Goal: Transaction & Acquisition: Purchase product/service

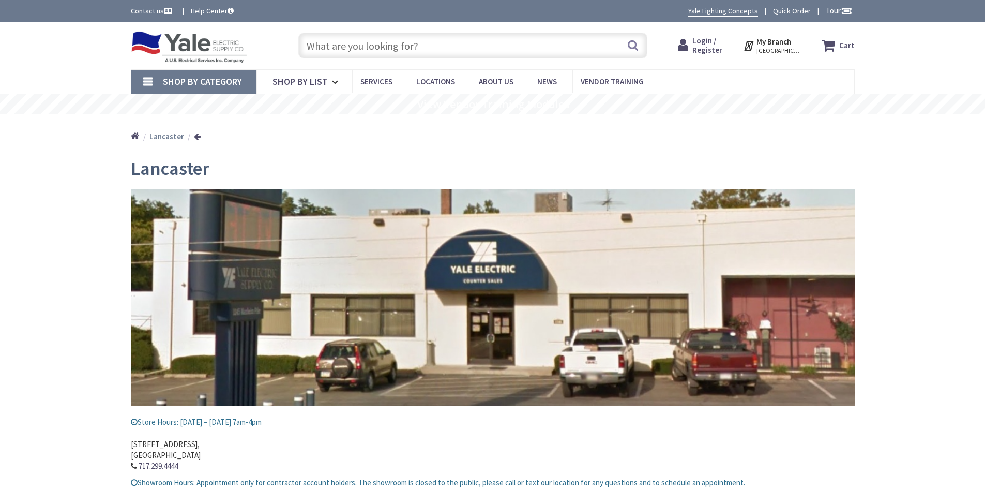
type input "[GEOGRAPHIC_DATA], [GEOGRAPHIC_DATA]"
drag, startPoint x: 369, startPoint y: 49, endPoint x: 355, endPoint y: 48, distance: 13.5
click at [367, 49] on input "text" at bounding box center [472, 46] width 349 height 26
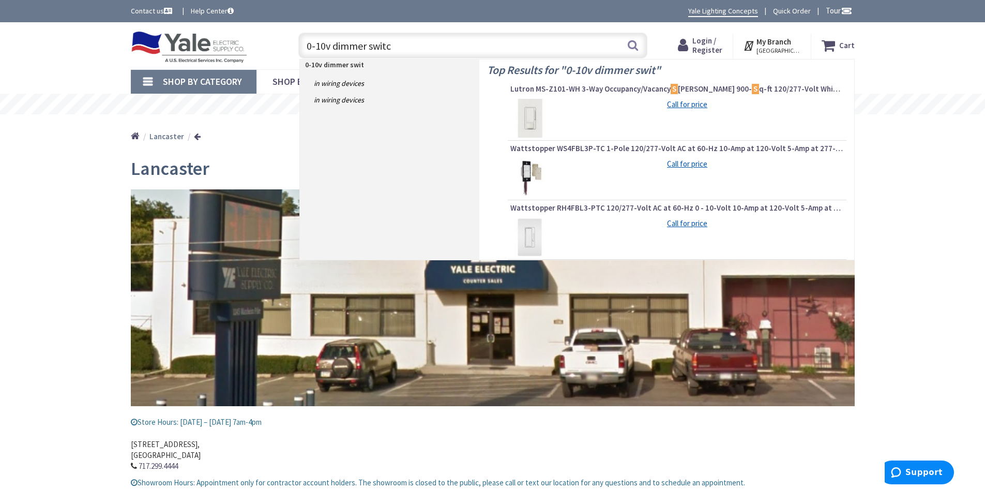
type input "0-10v dimmer switch"
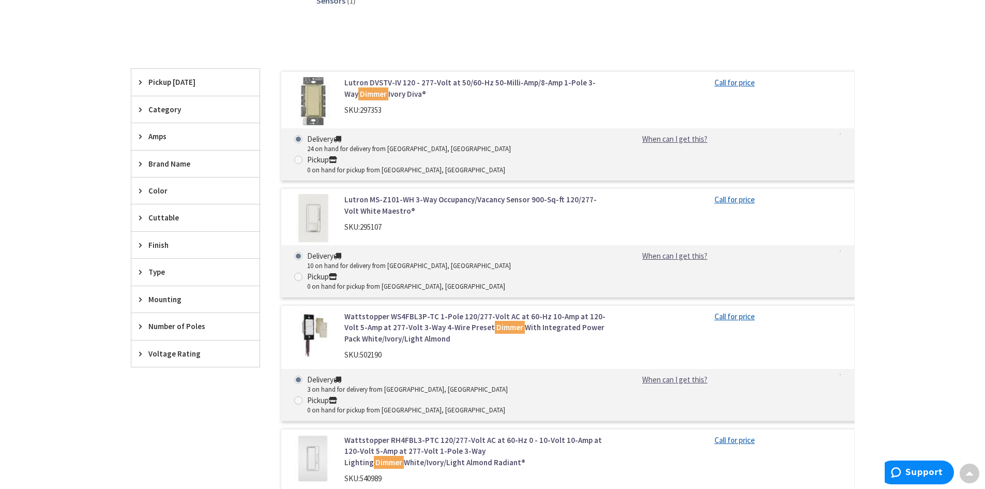
scroll to position [259, 0]
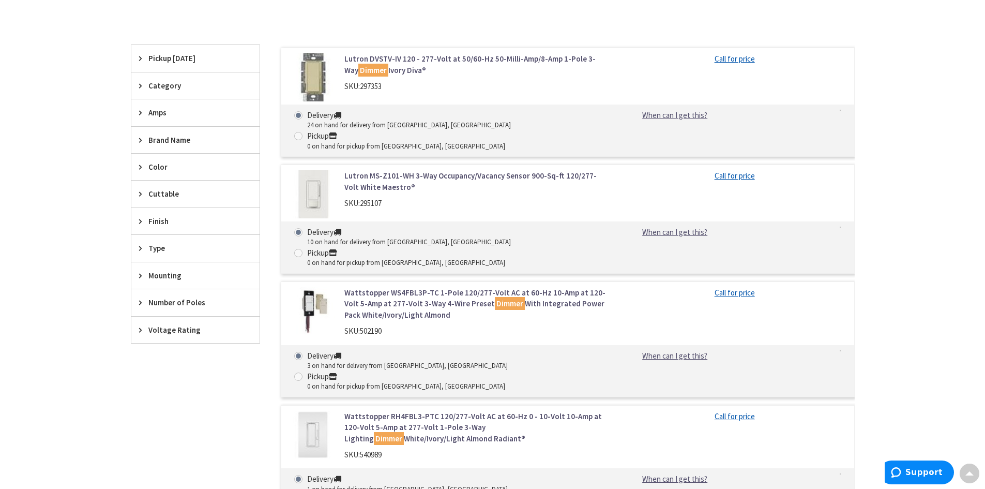
click at [432, 411] on link "Wattstopper RH4FBL3-PTC 120/277-Volt AC at 60-Hz 0 - 10-Volt 10-Amp at 120-Volt…" at bounding box center [475, 427] width 263 height 33
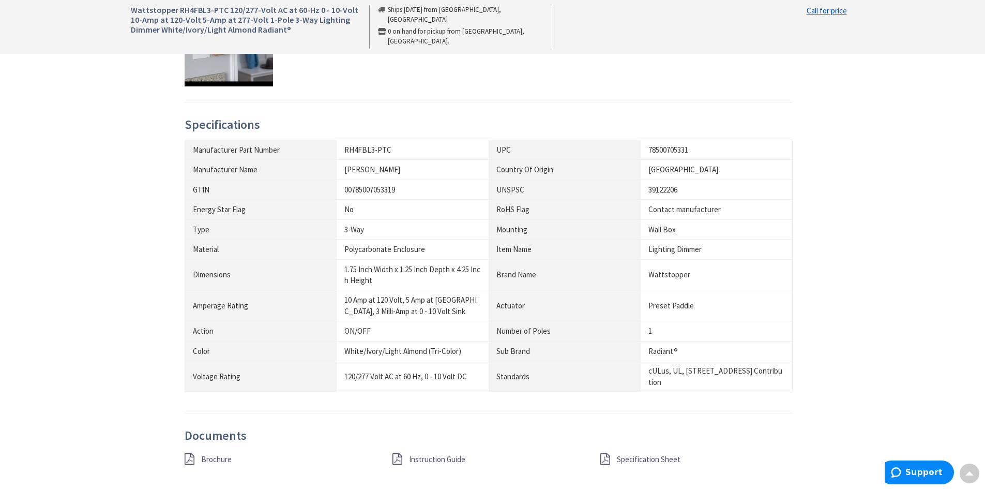
scroll to position [827, 0]
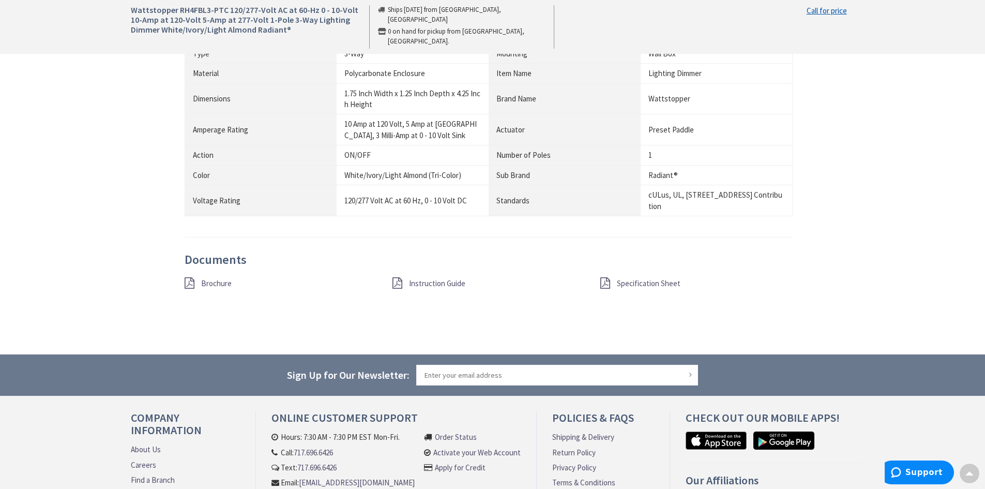
click at [221, 282] on span "Brochure" at bounding box center [216, 283] width 31 height 10
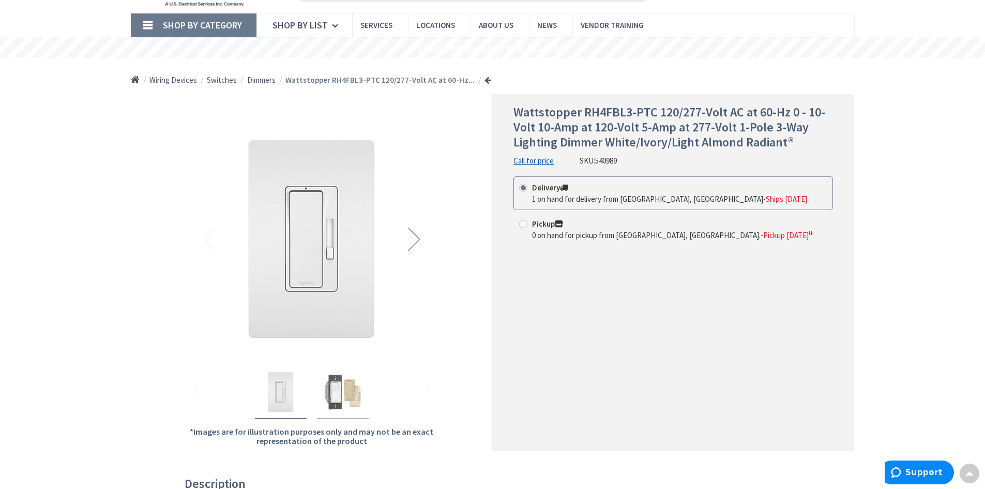
scroll to position [0, 0]
